Goal: Check status

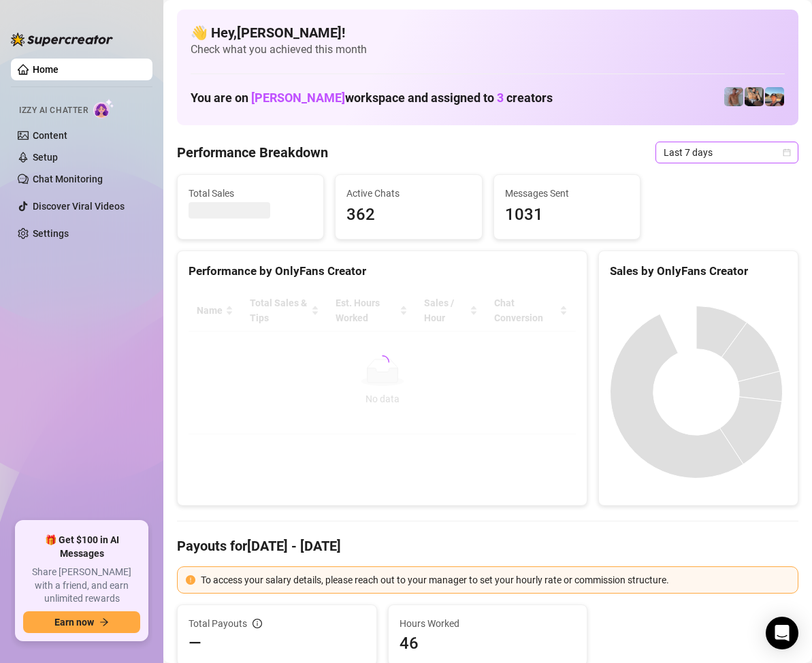
click at [782, 152] on icon "calendar" at bounding box center [786, 152] width 8 height 8
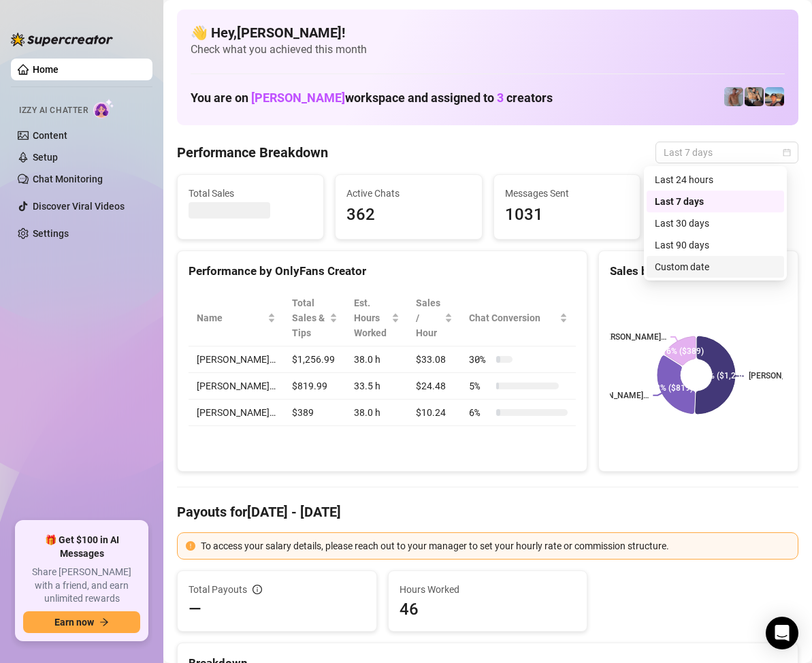
click at [682, 265] on div "Custom date" at bounding box center [715, 266] width 121 height 15
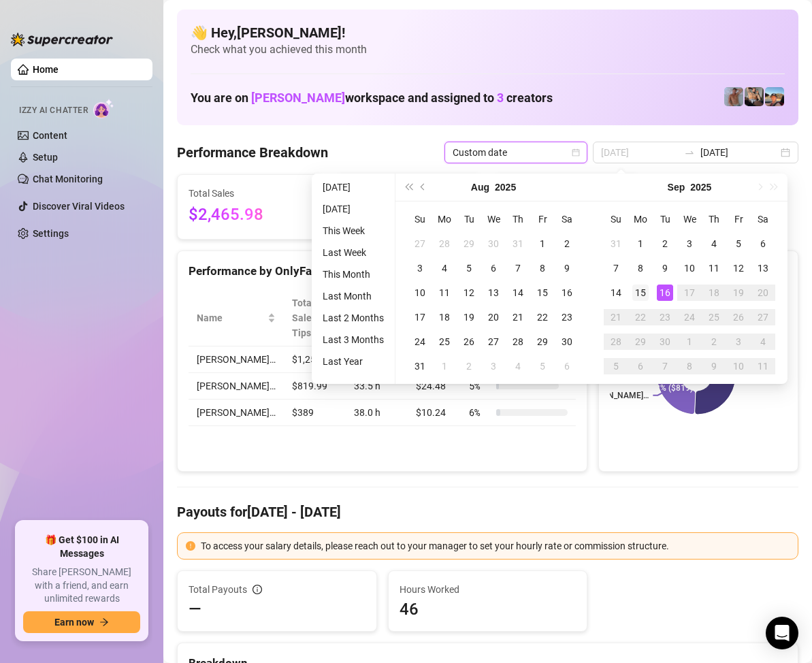
click at [642, 287] on div "15" at bounding box center [640, 292] width 16 height 16
type input "[DATE]"
click at [641, 286] on div "15" at bounding box center [640, 292] width 16 height 16
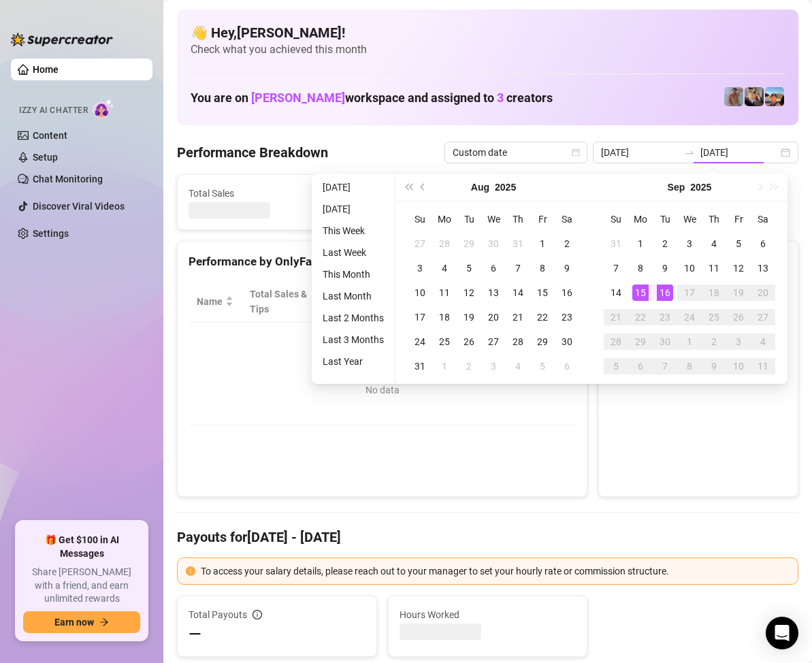
type input "[DATE]"
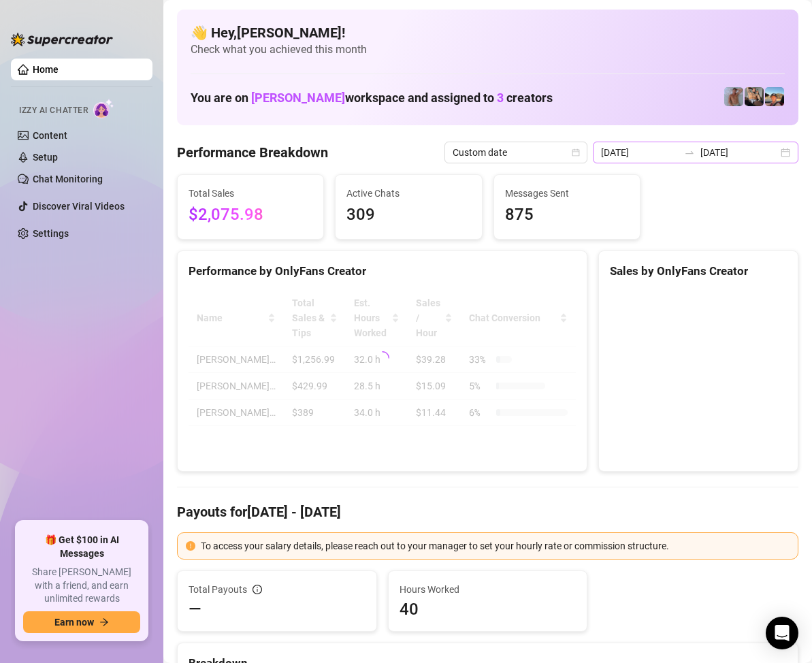
click at [777, 150] on div "[DATE] [DATE]" at bounding box center [695, 153] width 205 height 22
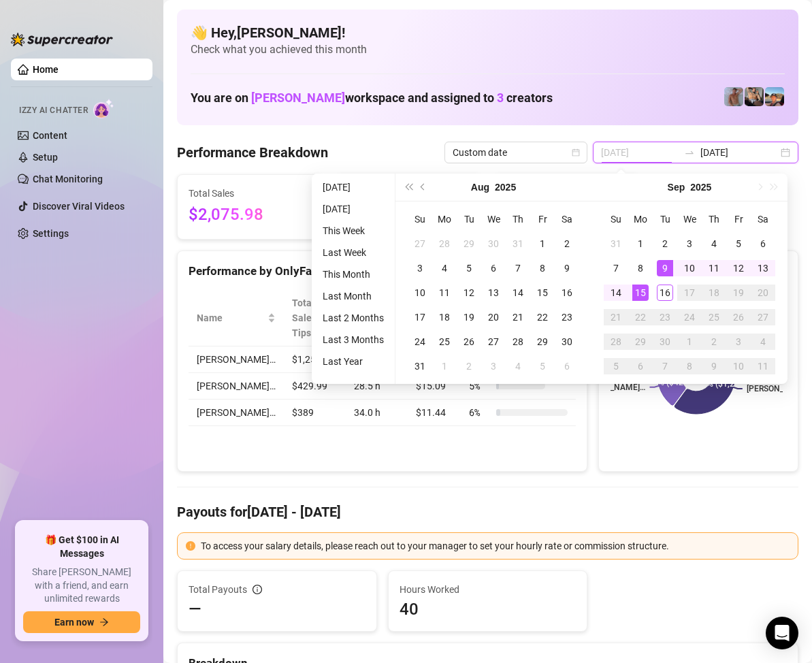
type input "[DATE]"
click at [636, 287] on div "15" at bounding box center [640, 292] width 16 height 16
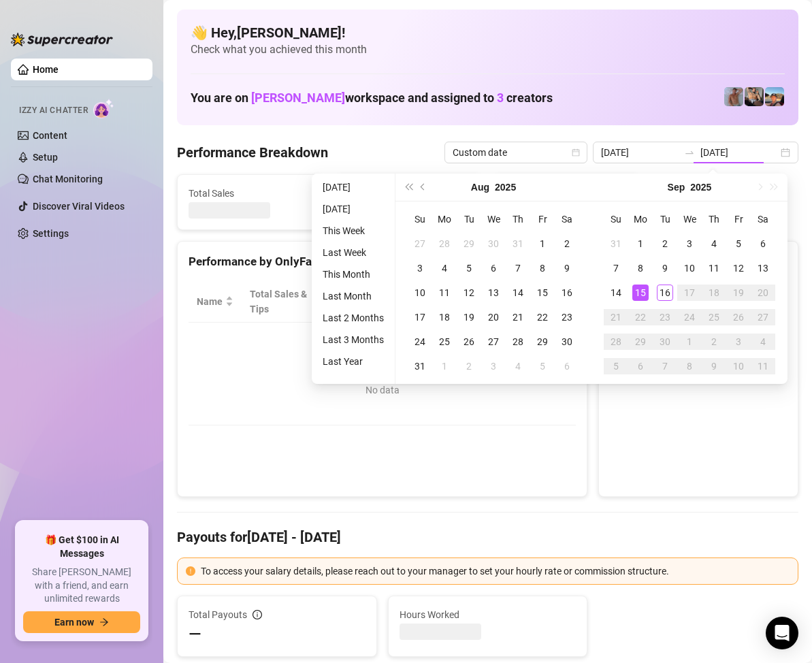
type input "[DATE]"
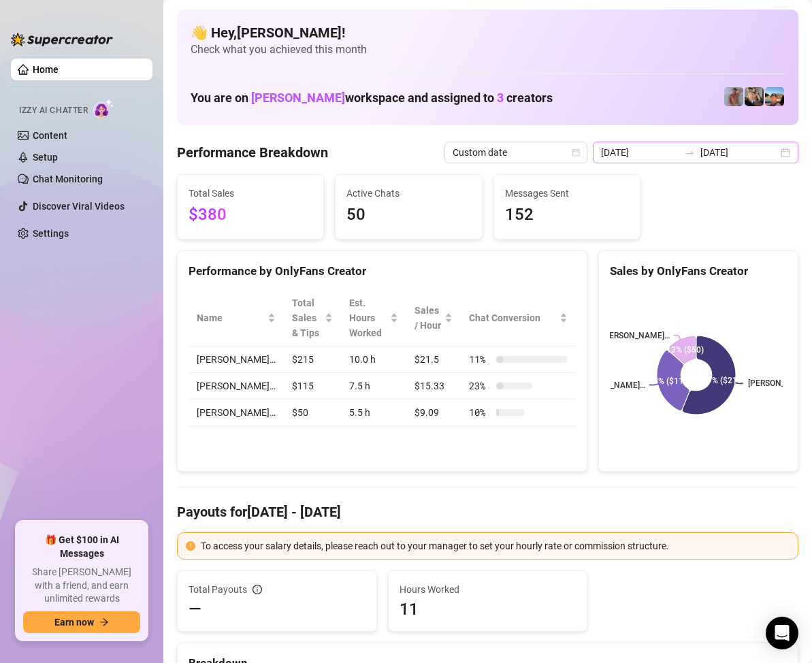
click at [776, 159] on div "[DATE] [DATE]" at bounding box center [695, 153] width 205 height 22
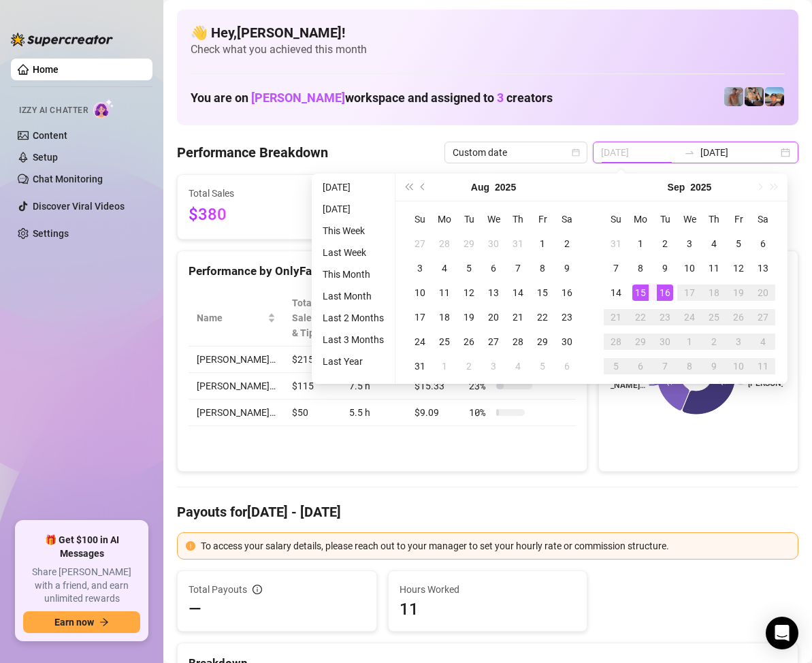
type input "[DATE]"
click at [666, 285] on div "16" at bounding box center [665, 292] width 16 height 16
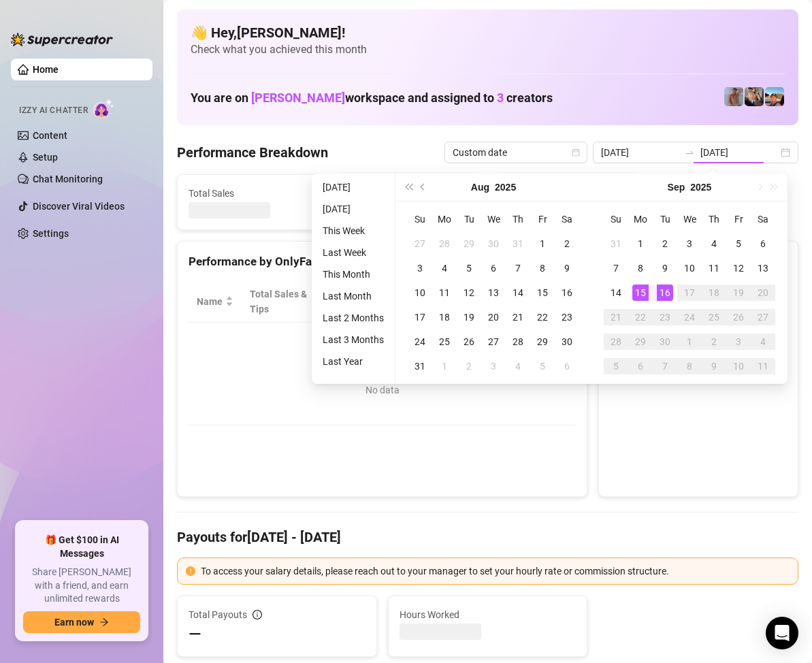
type input "[DATE]"
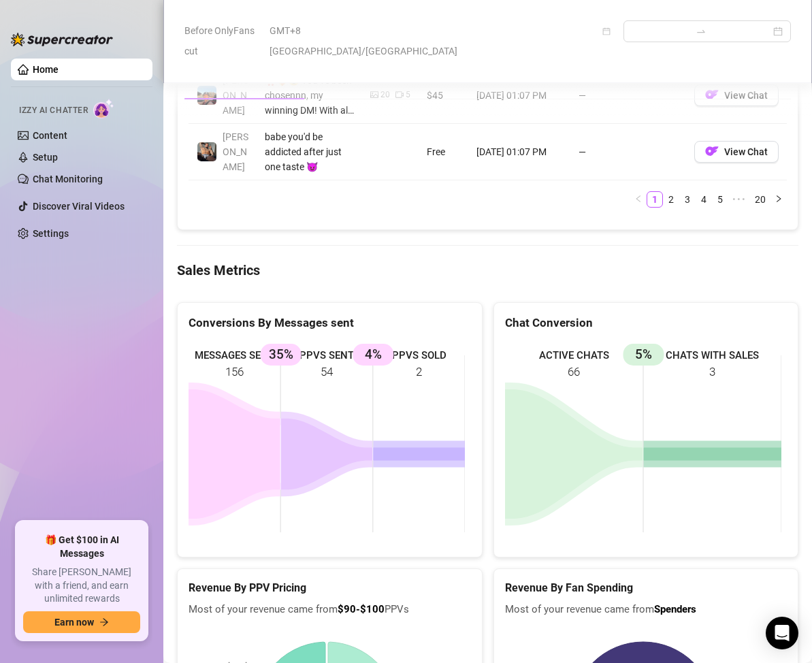
scroll to position [1701, 0]
